Goal: Navigation & Orientation: Find specific page/section

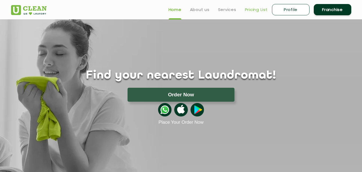
click at [253, 10] on link "Pricing List" at bounding box center [256, 9] width 23 height 6
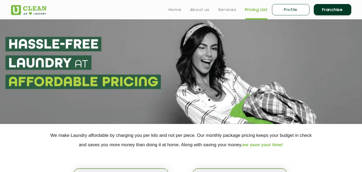
select select "0"
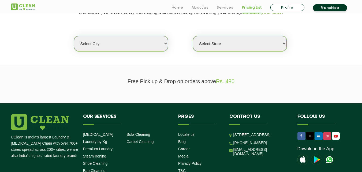
scroll to position [134, 0]
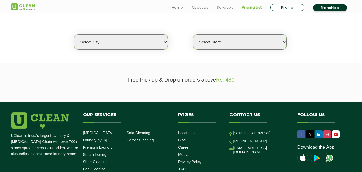
click at [135, 40] on select "Select city Aalo Agartala Agra Ahmedabad Akola Aligarh Alwar - UClean Select Am…" at bounding box center [121, 41] width 94 height 15
click at [50, 65] on section "Free Pick up & Drop on orders above Rs. 480" at bounding box center [181, 82] width 362 height 38
click at [232, 40] on select "Select Store" at bounding box center [240, 41] width 94 height 15
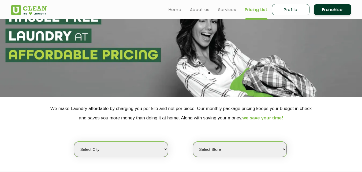
scroll to position [0, 0]
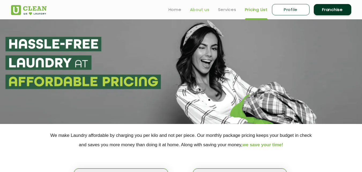
click at [204, 12] on link "About us" at bounding box center [200, 9] width 20 height 6
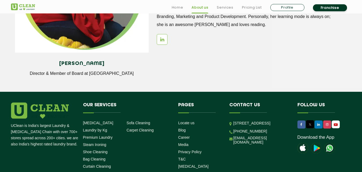
scroll to position [778, 0]
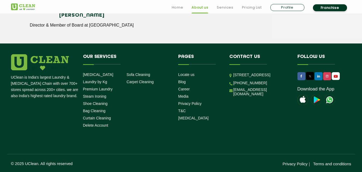
click at [299, 8] on link "Profile" at bounding box center [288, 7] width 34 height 7
select select
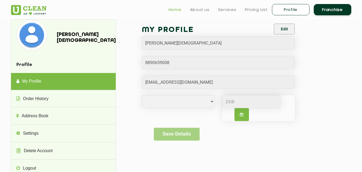
click at [175, 9] on link "Home" at bounding box center [175, 9] width 13 height 6
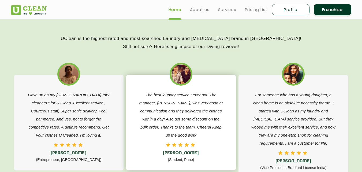
scroll to position [751, 0]
